Goal: Transaction & Acquisition: Obtain resource

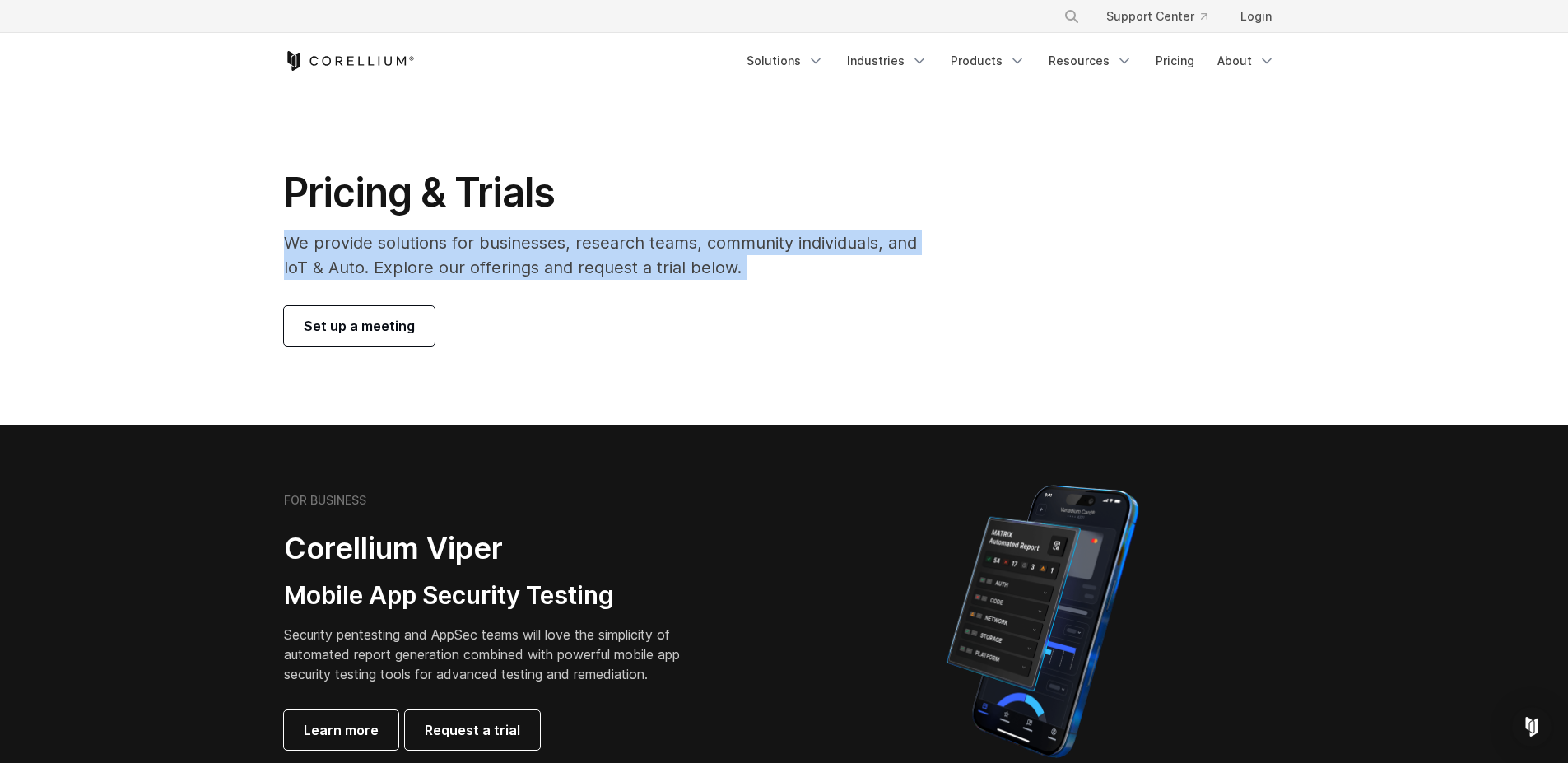
drag, startPoint x: 276, startPoint y: 244, endPoint x: 702, endPoint y: 284, distance: 427.9
click at [702, 284] on div "Pricing & Trials We provide solutions for businesses, research teams, community…" at bounding box center [612, 257] width 689 height 178
click at [692, 278] on p "We provide solutions for businesses, research teams, community individuals, and…" at bounding box center [612, 255] width 656 height 49
drag, startPoint x: 288, startPoint y: 242, endPoint x: 722, endPoint y: 275, distance: 435.3
click at [725, 276] on p "We provide solutions for businesses, research teams, community individuals, and…" at bounding box center [612, 255] width 656 height 49
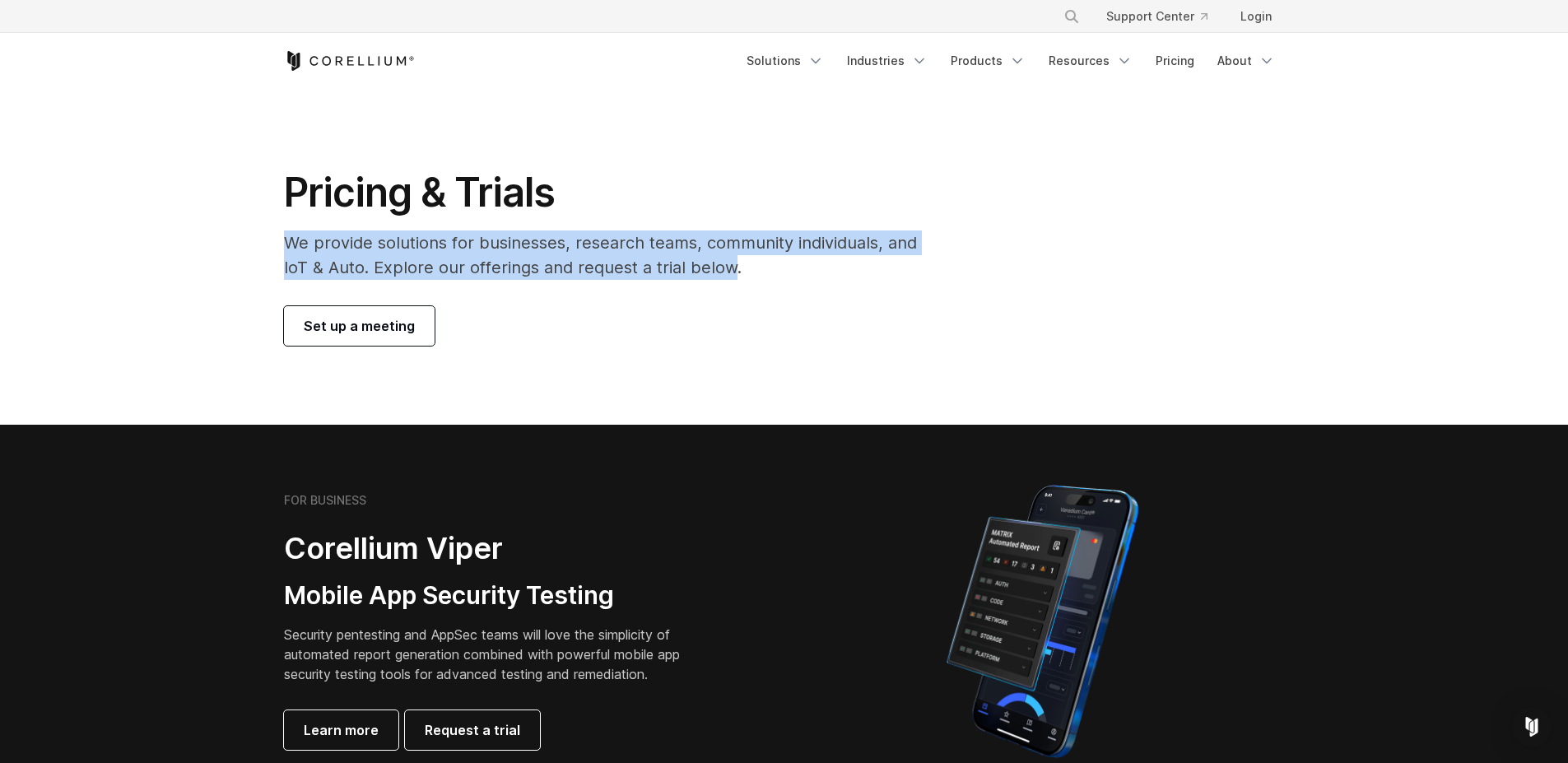
click at [682, 270] on p "We provide solutions for businesses, research teams, community individuals, and…" at bounding box center [612, 255] width 656 height 49
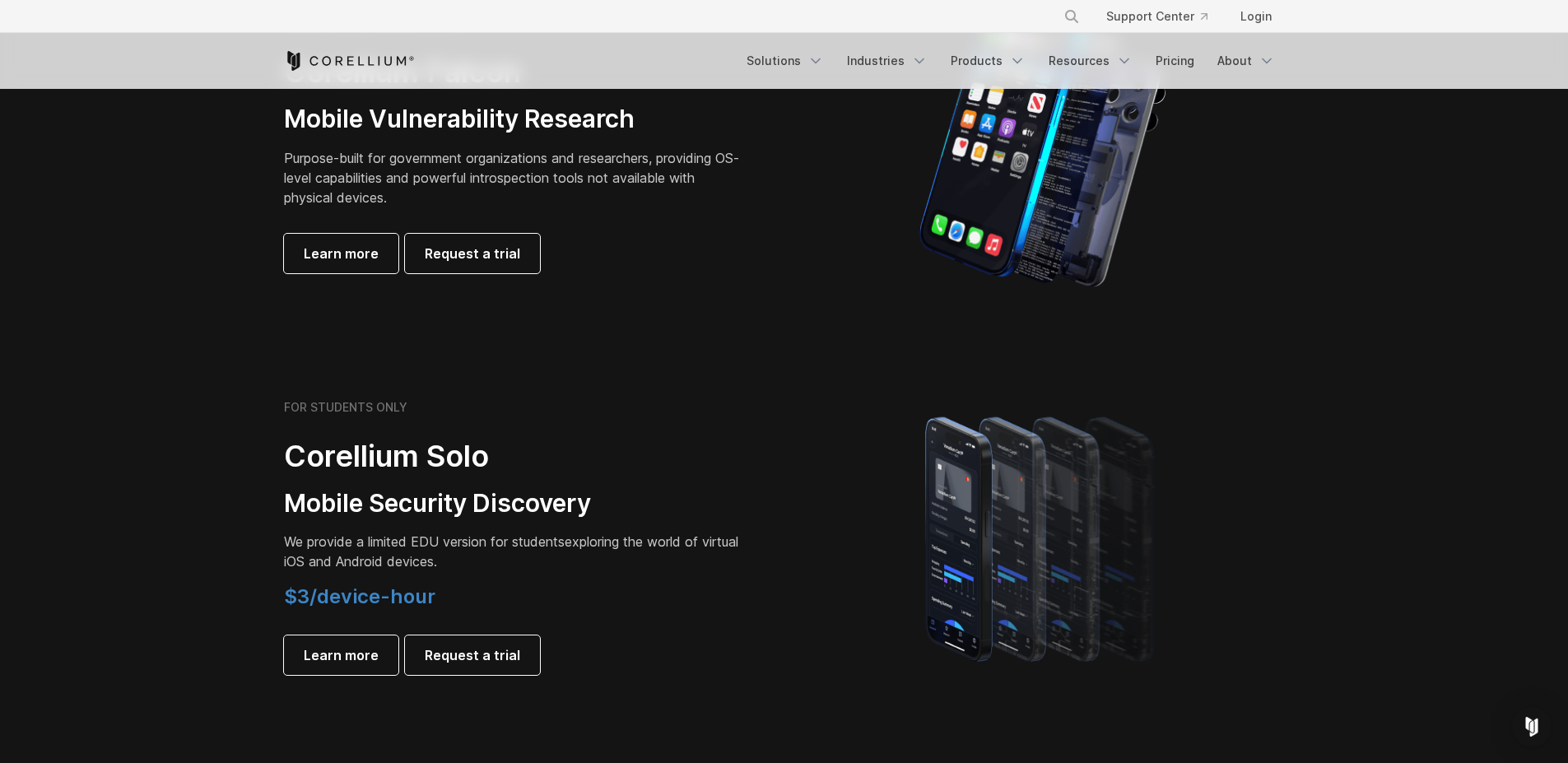
scroll to position [1038, 0]
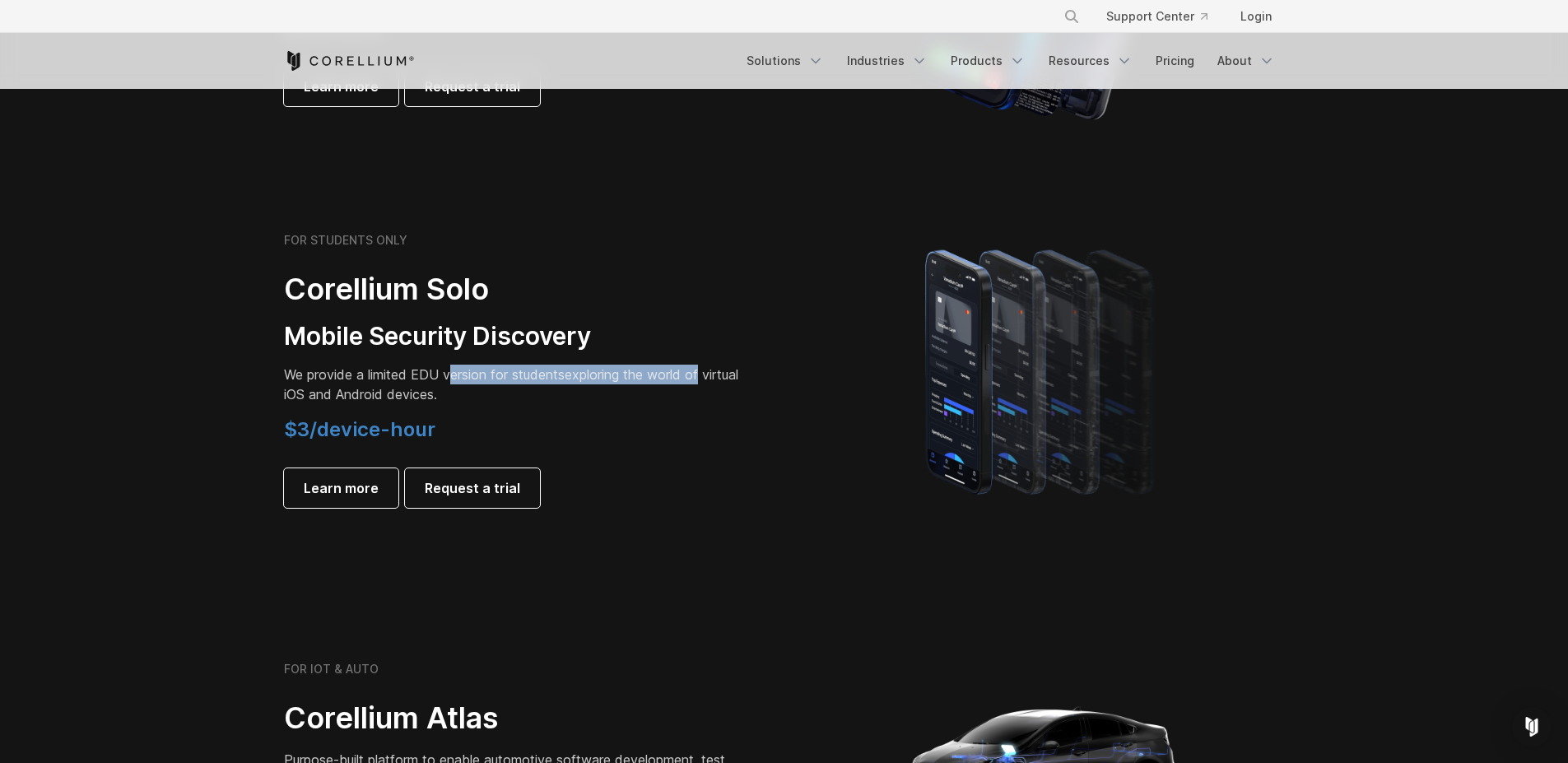
drag, startPoint x: 461, startPoint y: 374, endPoint x: 647, endPoint y: 384, distance: 186.3
click at [711, 381] on p "We provide a limited EDU version for students exploring the world of virtual iO…" at bounding box center [514, 384] width 461 height 40
click at [507, 384] on p "We provide a limited EDU version for students exploring the world of virtual iO…" at bounding box center [514, 384] width 461 height 40
click at [469, 520] on section "FOR STUDENTS ONLY Corellium Solo Mobile Security Discovery We provide a limited…" at bounding box center [784, 371] width 1568 height 394
click at [470, 497] on span "Request a trial" at bounding box center [473, 488] width 96 height 20
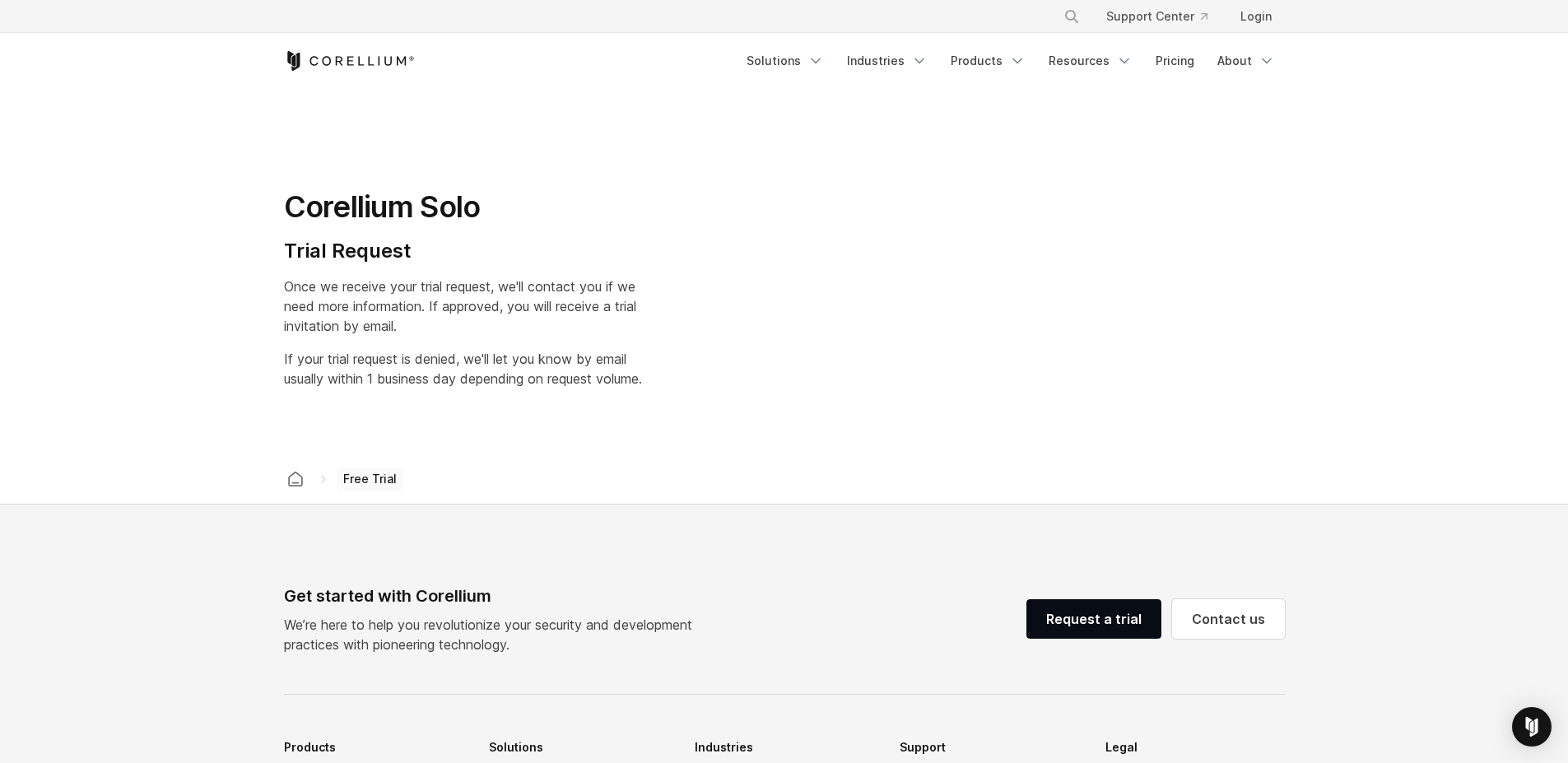
select select "**"
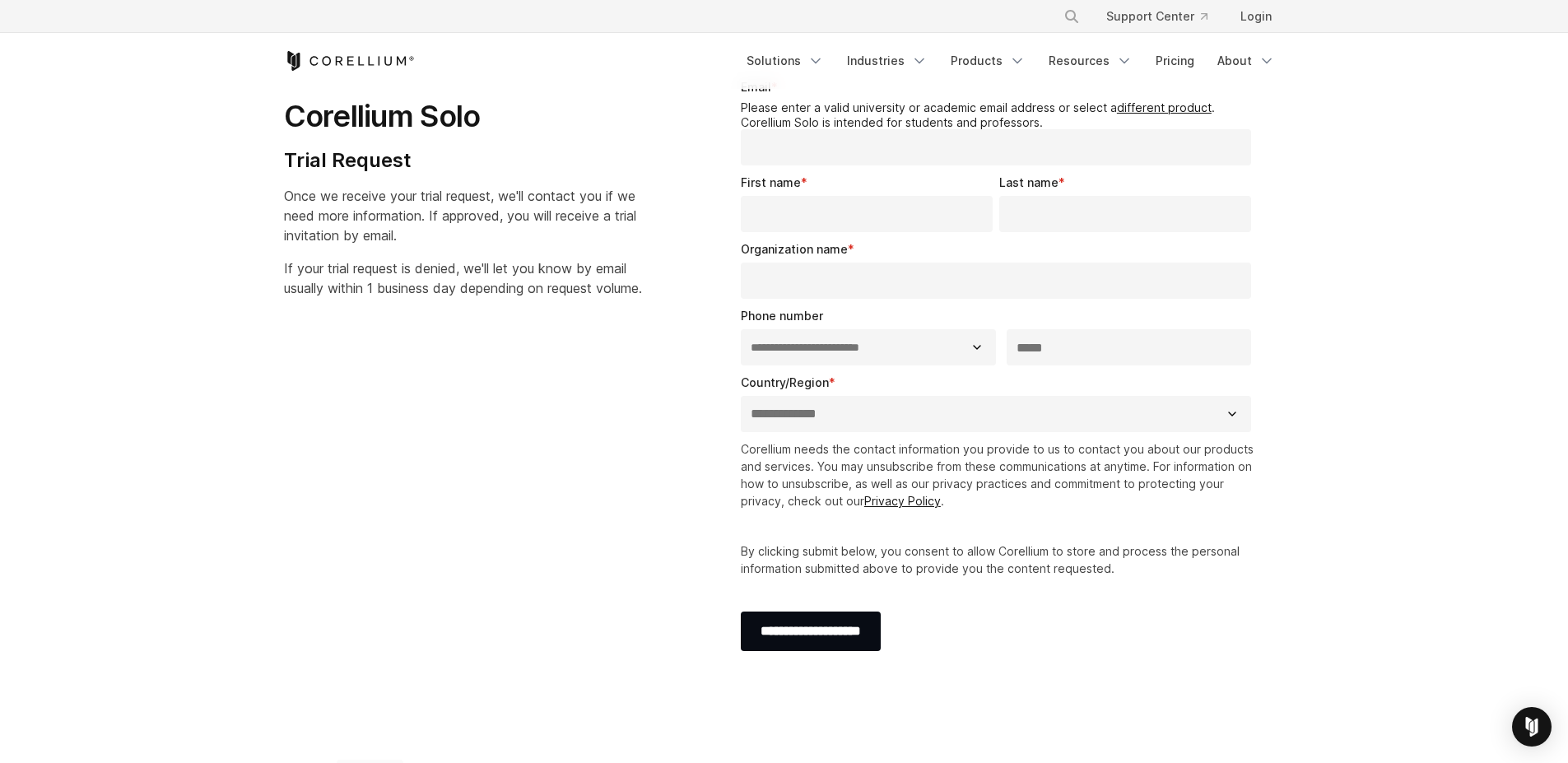
scroll to position [149, 0]
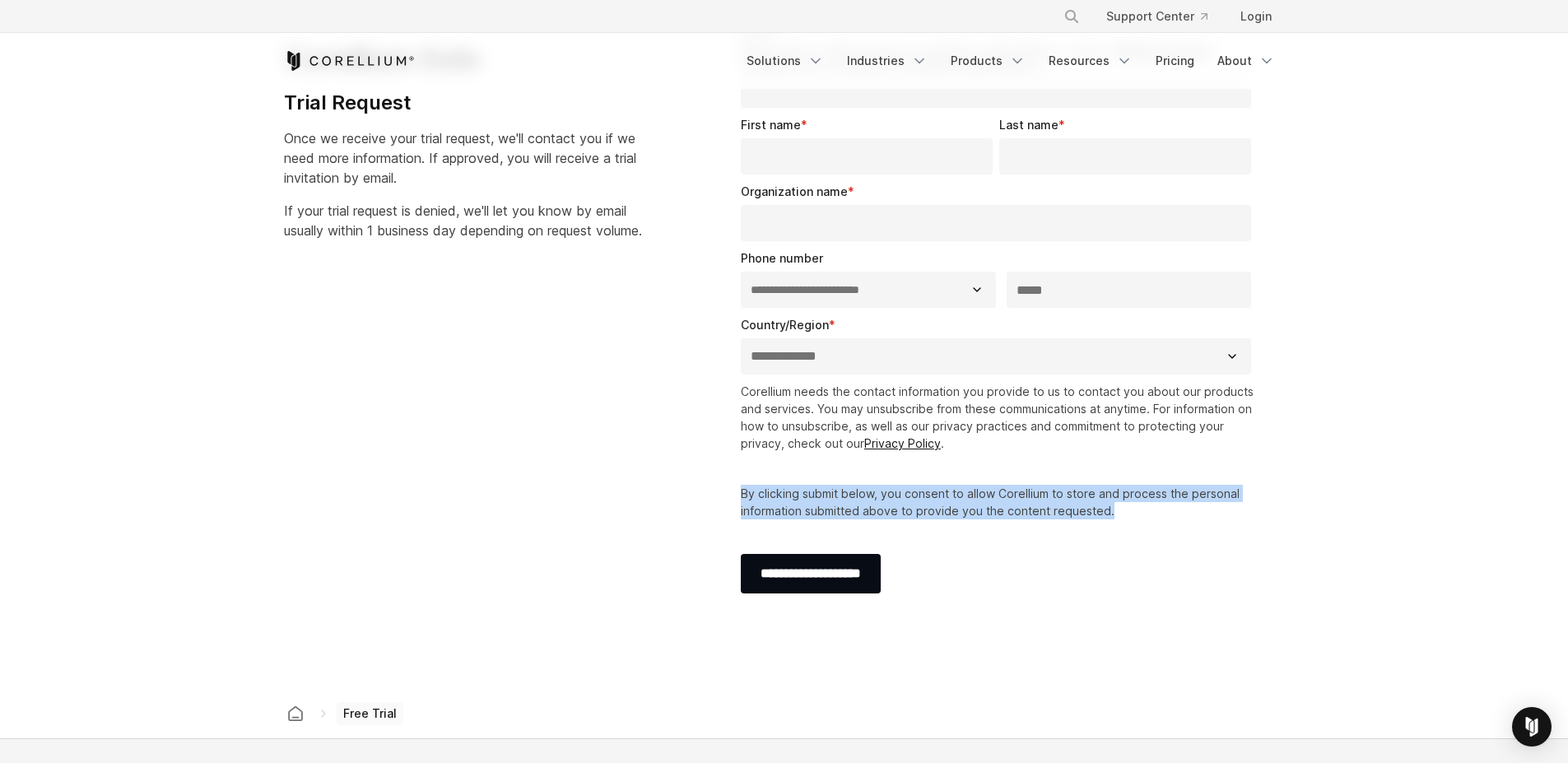
drag, startPoint x: 752, startPoint y: 497, endPoint x: 1125, endPoint y: 515, distance: 373.4
click at [1254, 522] on fieldset "Corellium needs the contact information you provide to us to contact you about …" at bounding box center [1000, 460] width 518 height 154
click at [1056, 511] on p "By clicking submit below, you consent to allow Corellium to store and process t…" at bounding box center [1000, 502] width 518 height 35
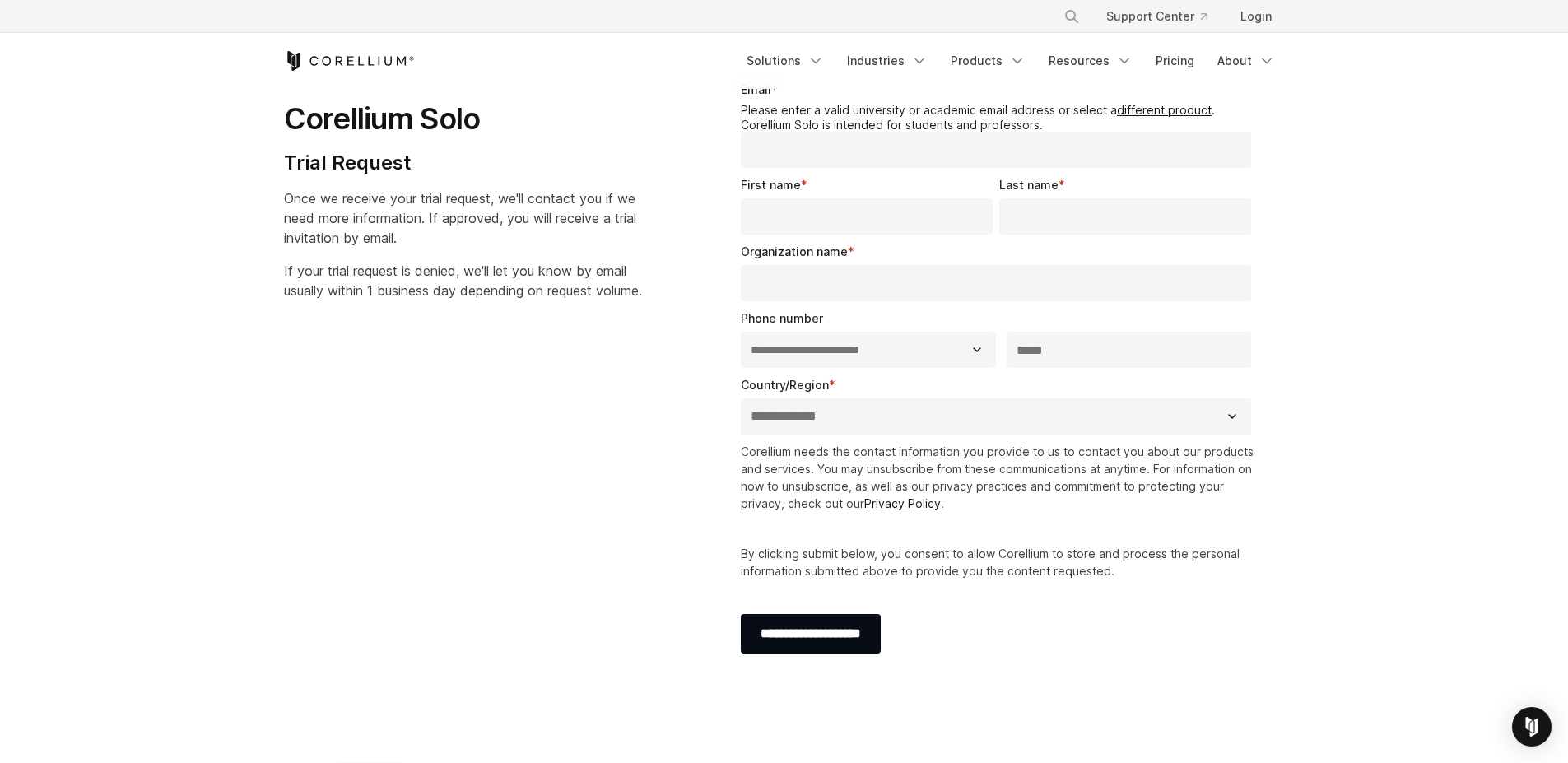
scroll to position [0, 0]
